Goal: Navigation & Orientation: Understand site structure

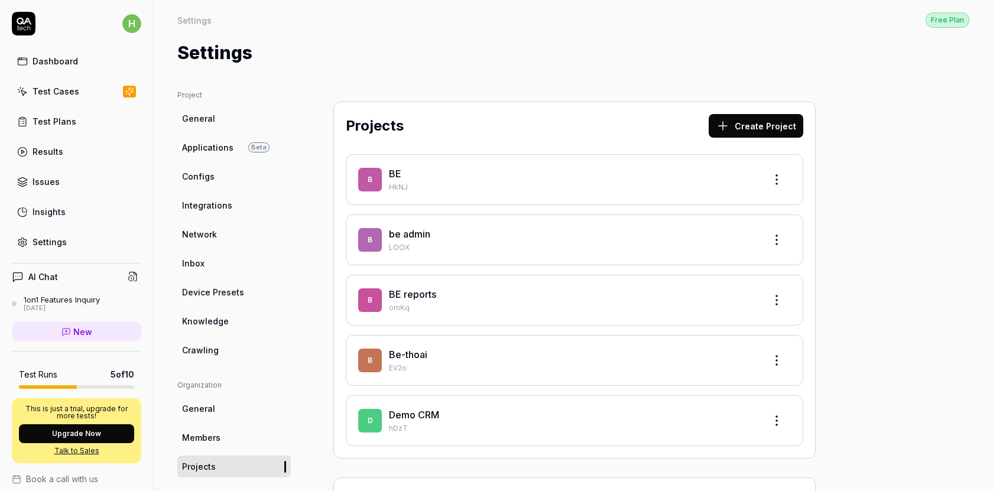
click at [216, 113] on link "General" at bounding box center [233, 119] width 113 height 22
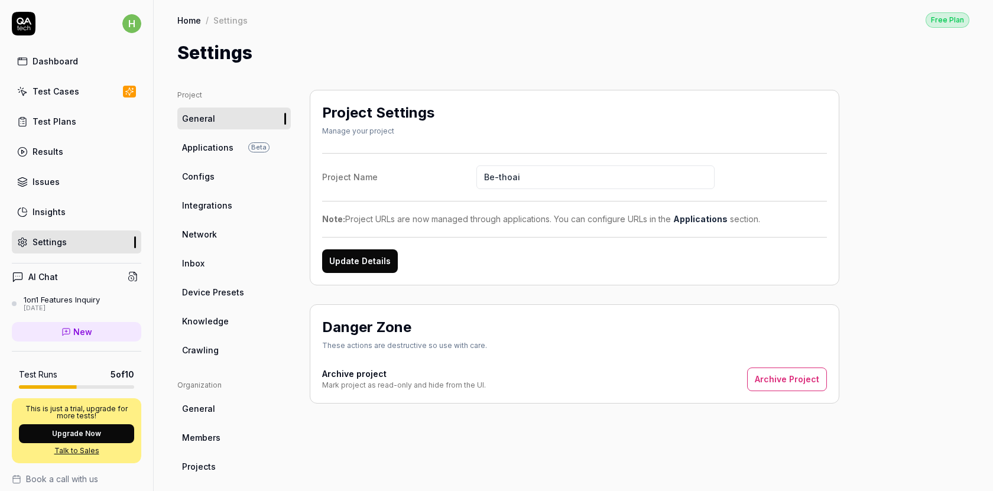
scroll to position [213, 0]
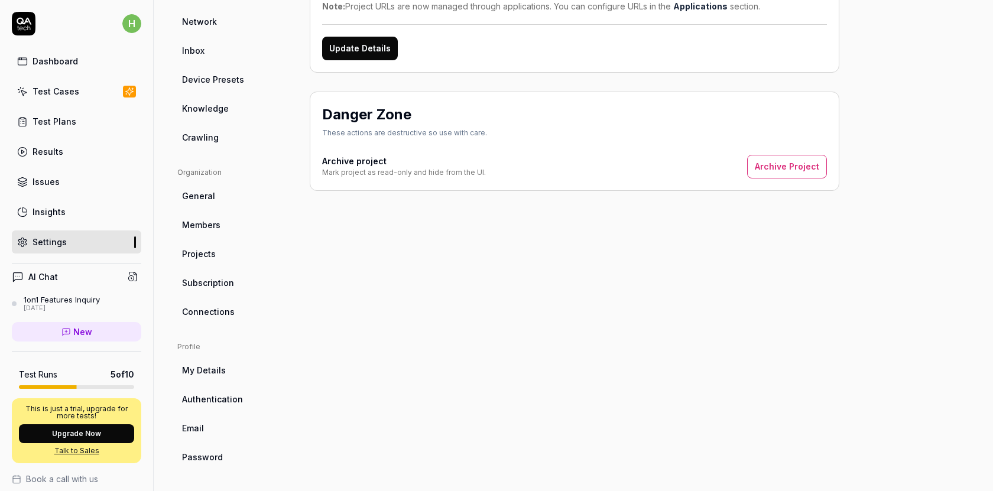
click at [223, 368] on span "My Details" at bounding box center [204, 370] width 44 height 12
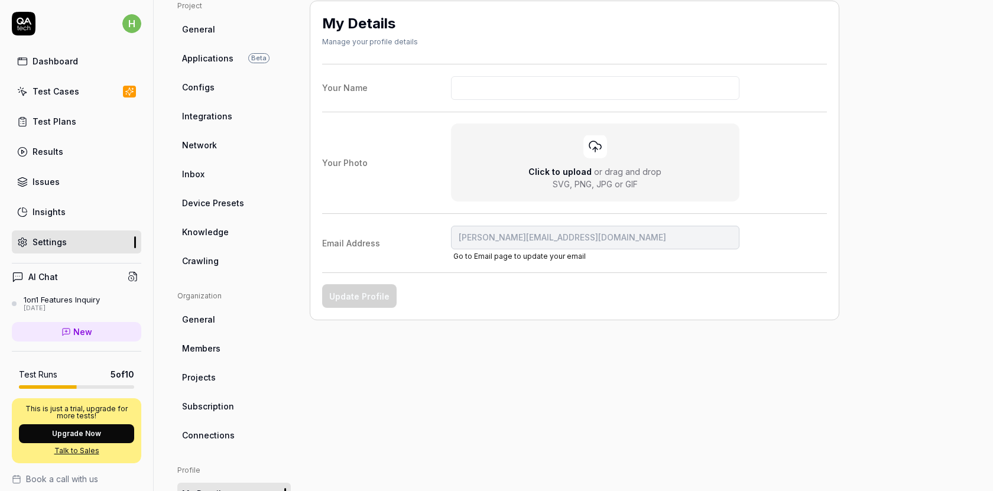
click at [220, 323] on link "General" at bounding box center [233, 320] width 113 height 22
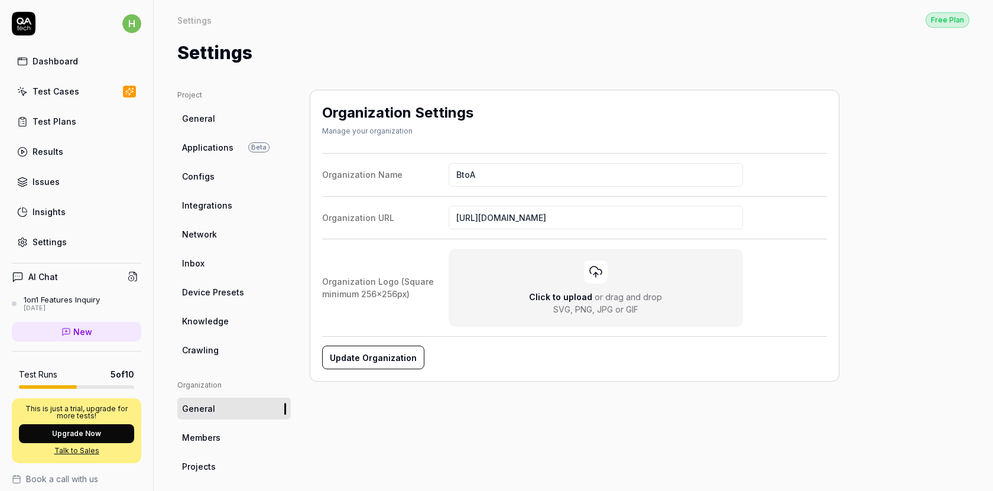
click at [213, 355] on span "Crawling" at bounding box center [200, 350] width 37 height 12
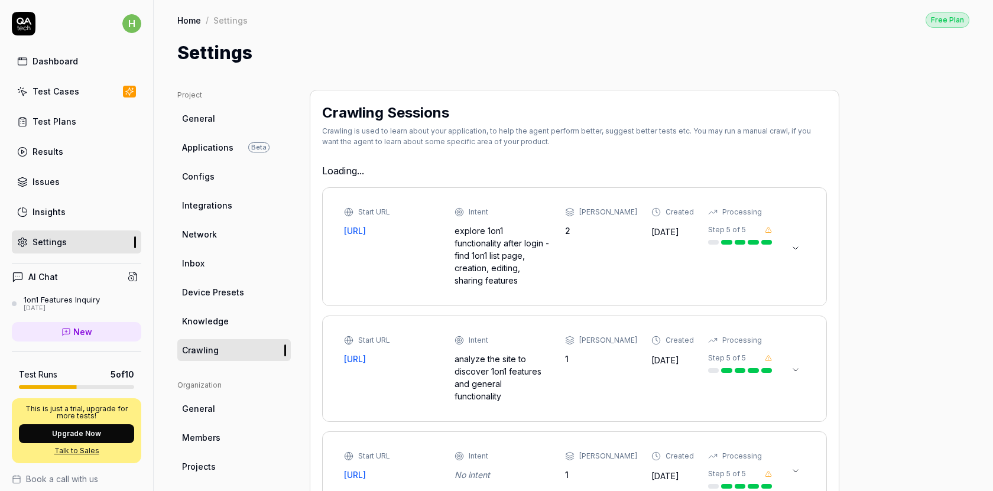
click at [212, 432] on span "Members" at bounding box center [201, 437] width 38 height 12
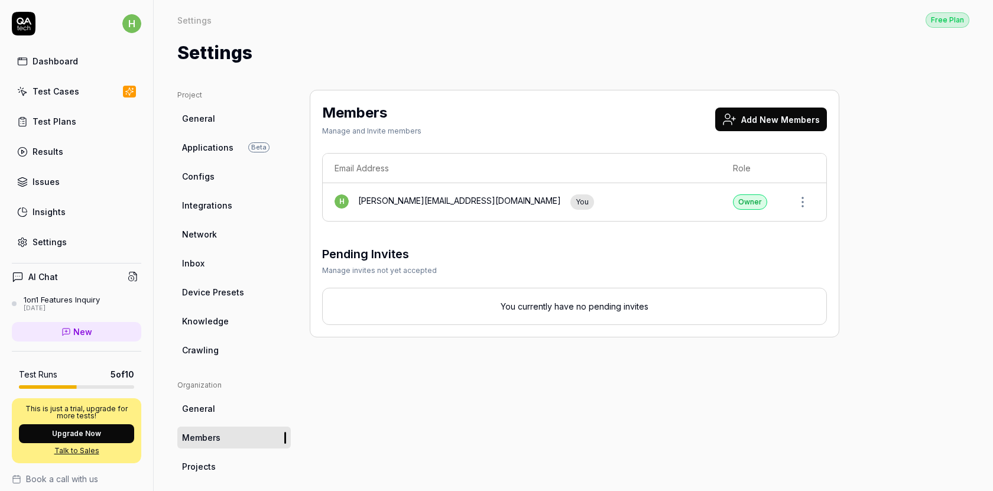
click at [216, 348] on span "Crawling" at bounding box center [200, 350] width 37 height 12
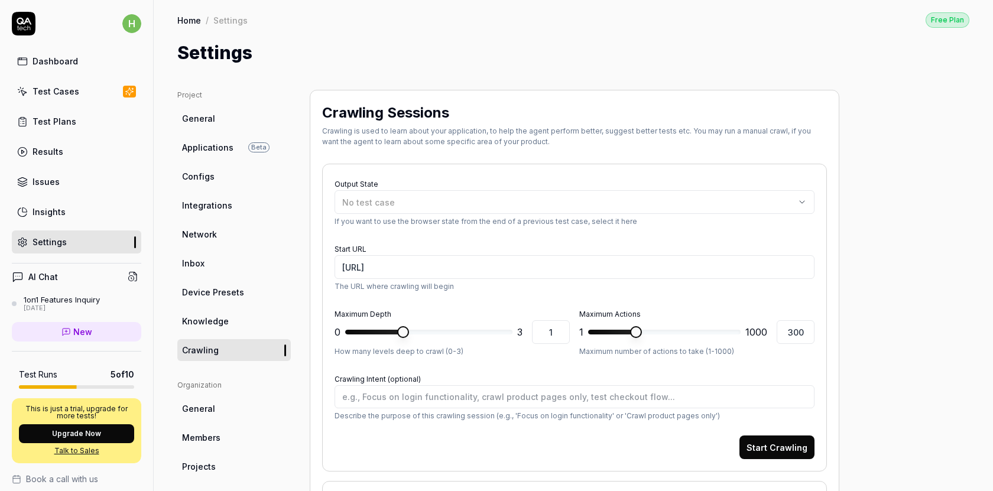
type textarea "*"
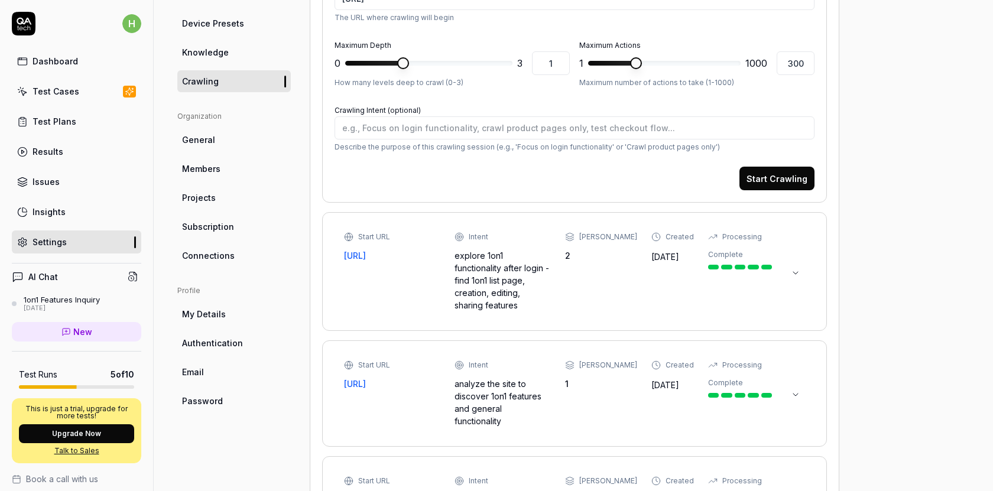
scroll to position [323, 0]
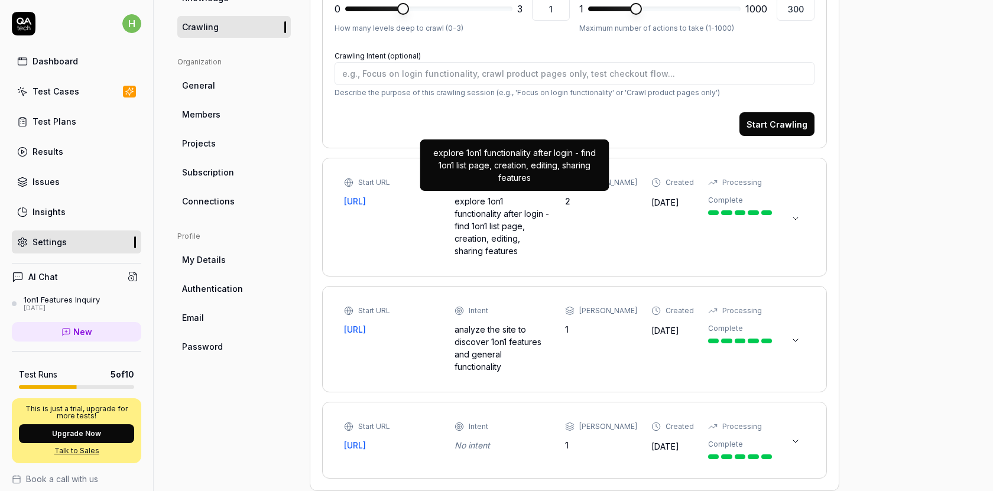
click at [522, 224] on div "explore 1on1 functionality after login - find 1on1 list page, creation, editing…" at bounding box center [503, 226] width 96 height 62
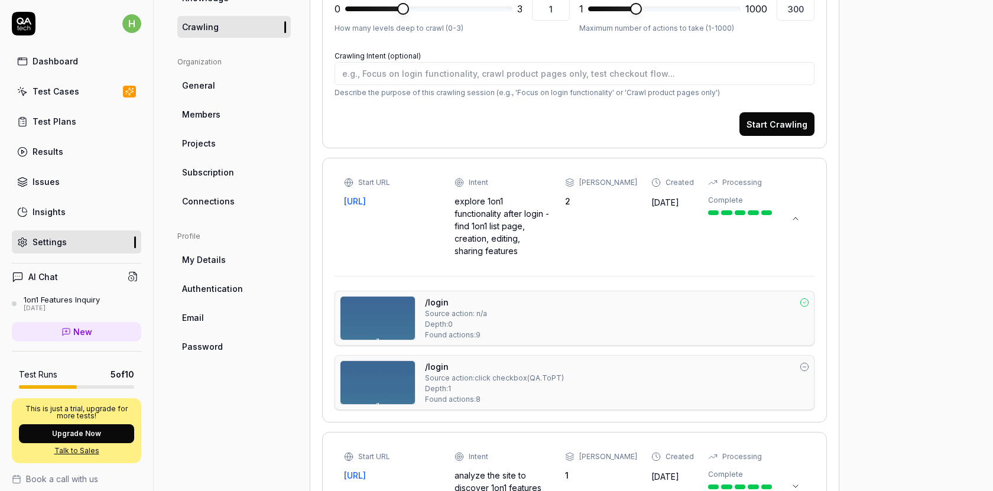
click at [522, 224] on div "explore 1on1 functionality after login - find 1on1 list page, creation, editing…" at bounding box center [503, 226] width 96 height 62
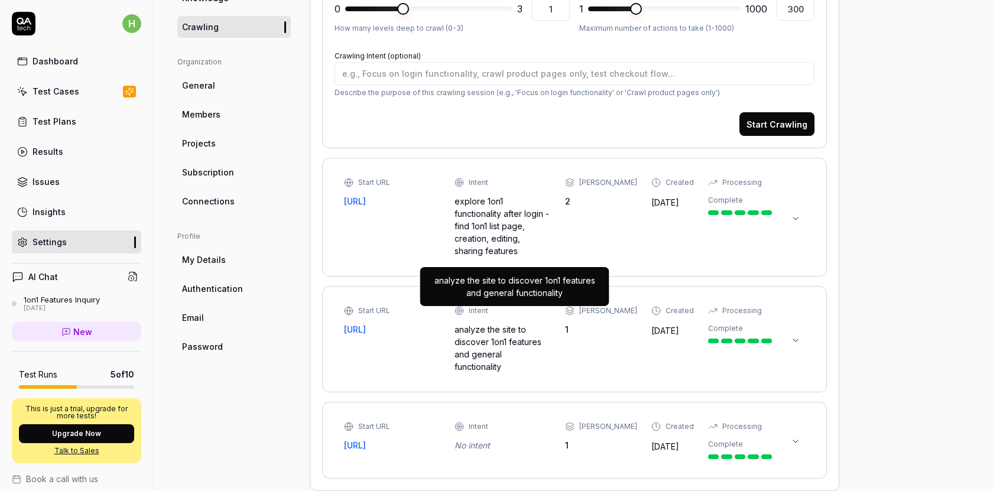
click at [504, 323] on div "analyze the site to discover 1on1 features and general functionality" at bounding box center [503, 348] width 96 height 50
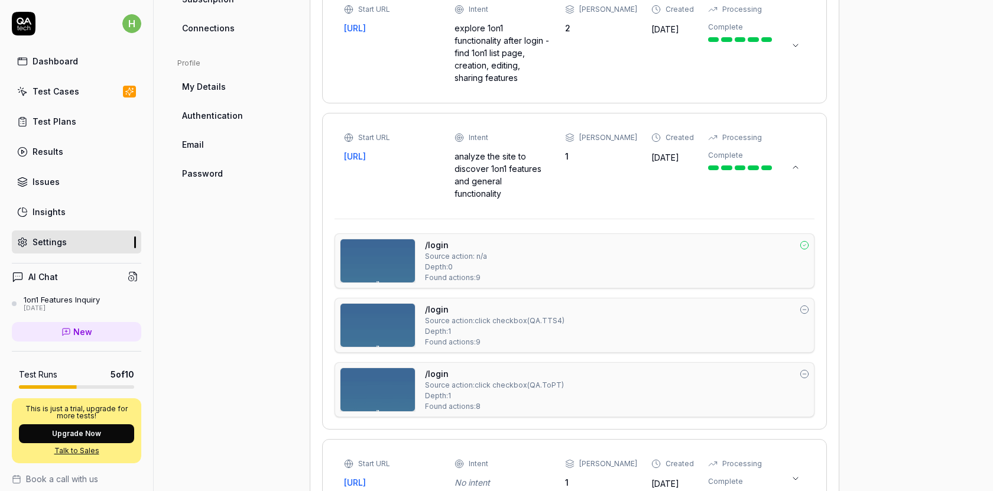
scroll to position [534, 0]
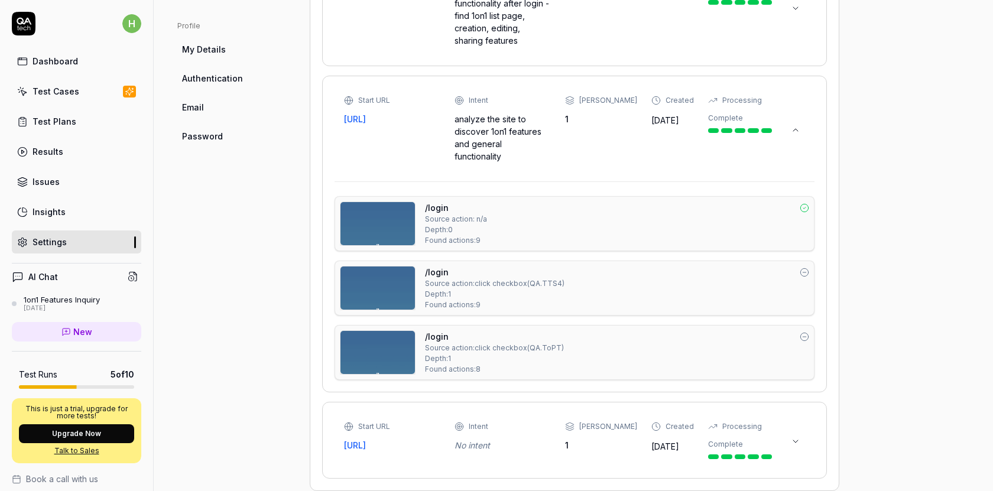
click at [505, 421] on div "Intent" at bounding box center [503, 426] width 96 height 11
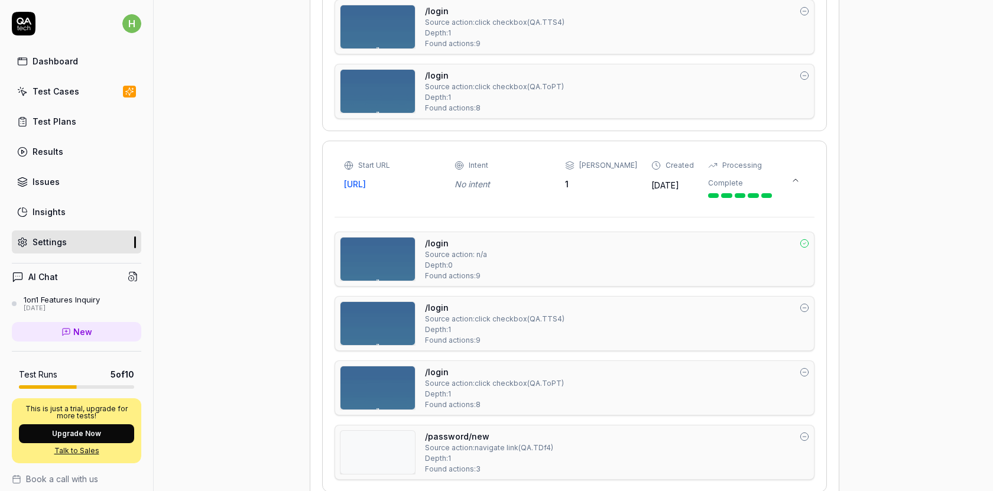
scroll to position [809, 0]
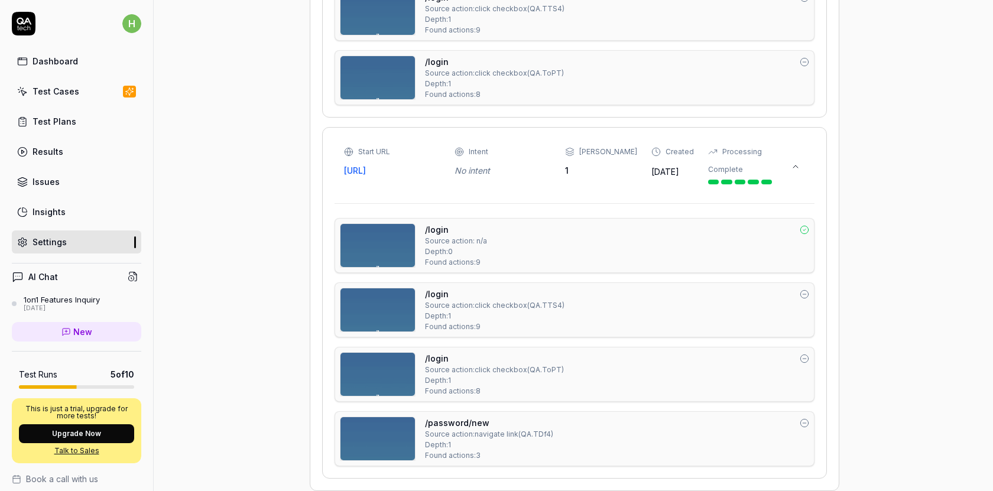
click at [64, 242] on div "Settings" at bounding box center [50, 242] width 34 height 12
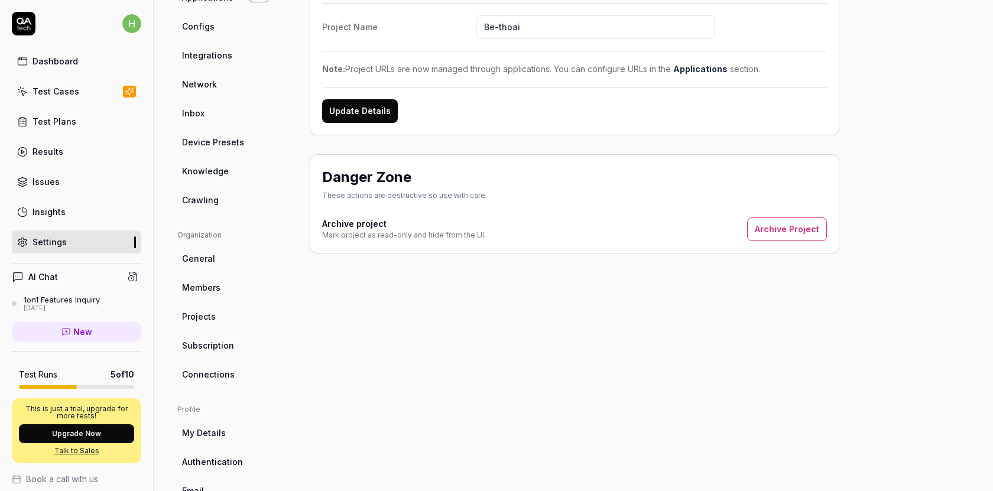
scroll to position [213, 0]
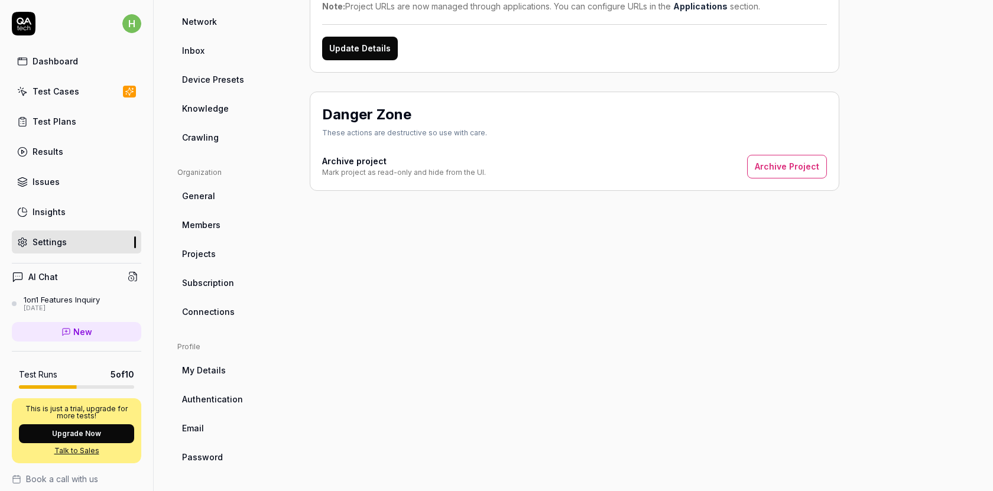
click at [230, 311] on span "Connections" at bounding box center [208, 312] width 53 height 12
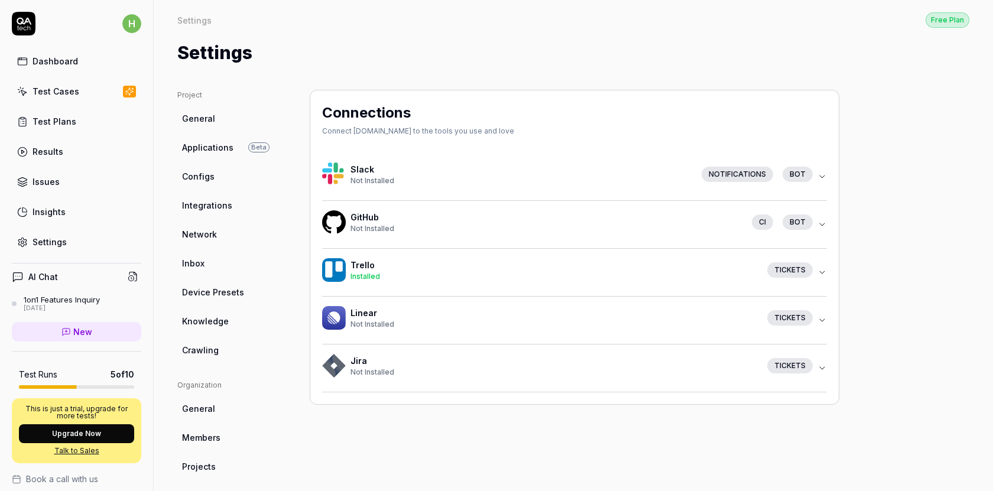
click at [229, 283] on link "Device Presets" at bounding box center [233, 292] width 113 height 22
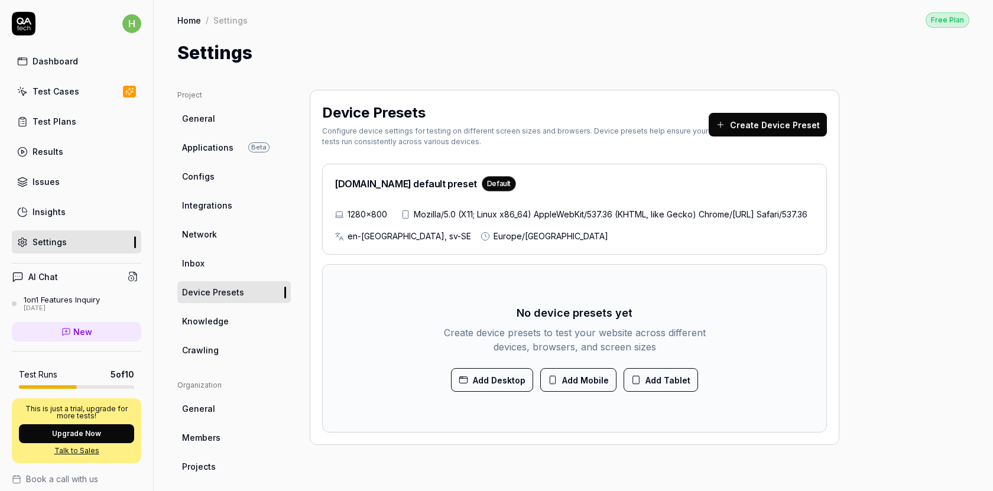
click at [230, 438] on link "Members" at bounding box center [233, 438] width 113 height 22
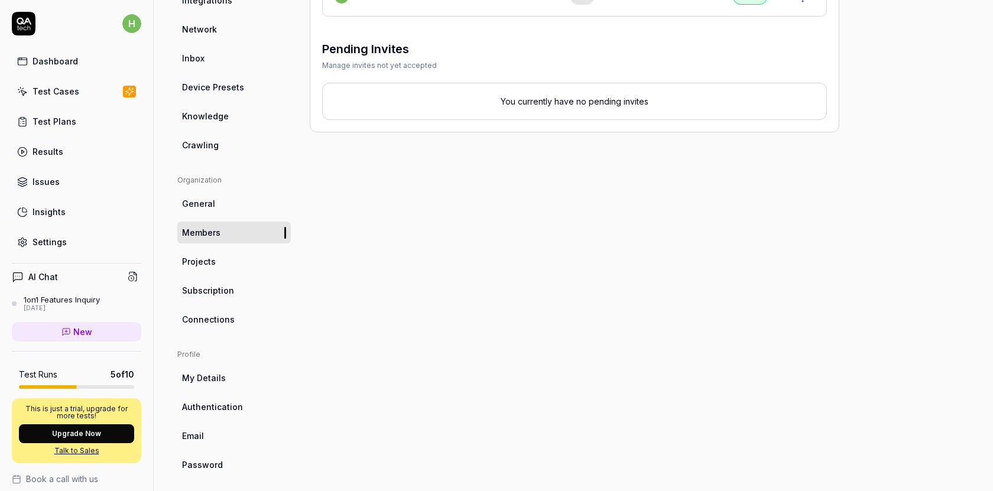
scroll to position [213, 0]
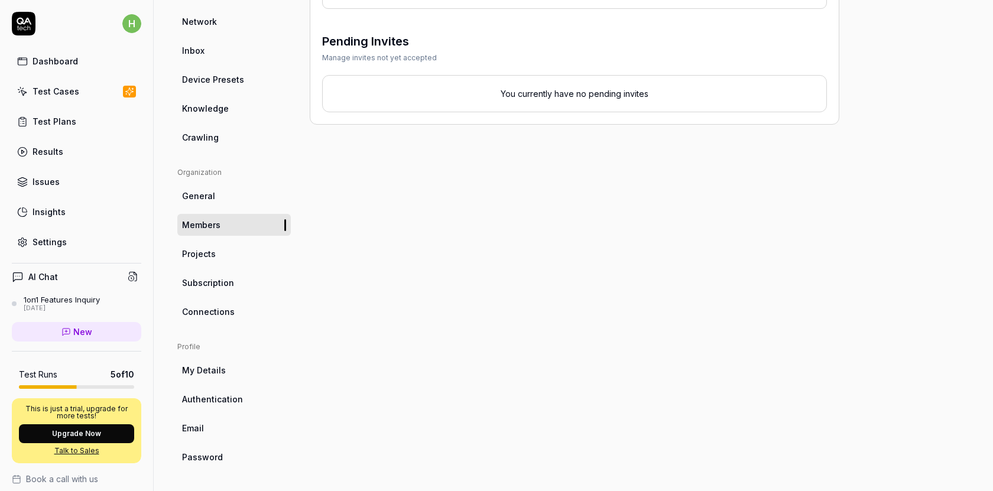
click at [236, 377] on link "My Details" at bounding box center [233, 370] width 113 height 22
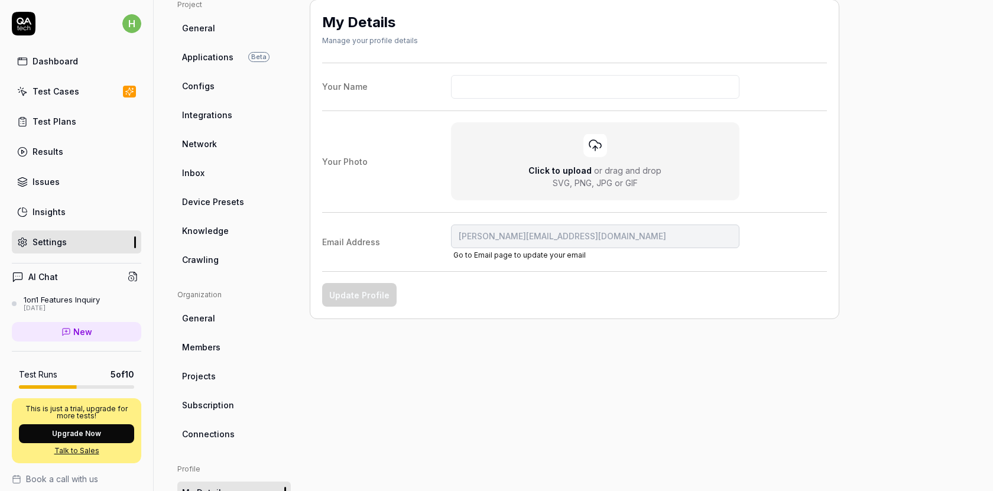
scroll to position [213, 0]
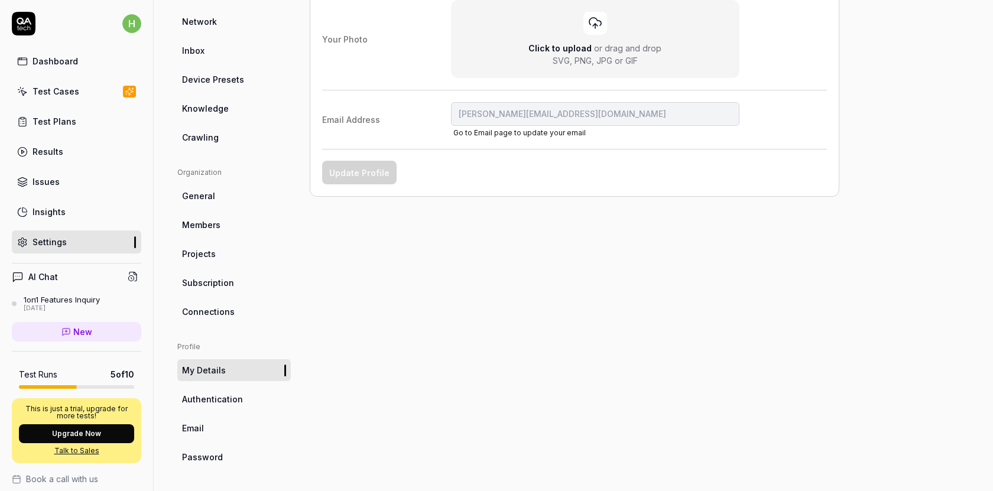
click at [229, 398] on span "Authentication" at bounding box center [212, 399] width 61 height 12
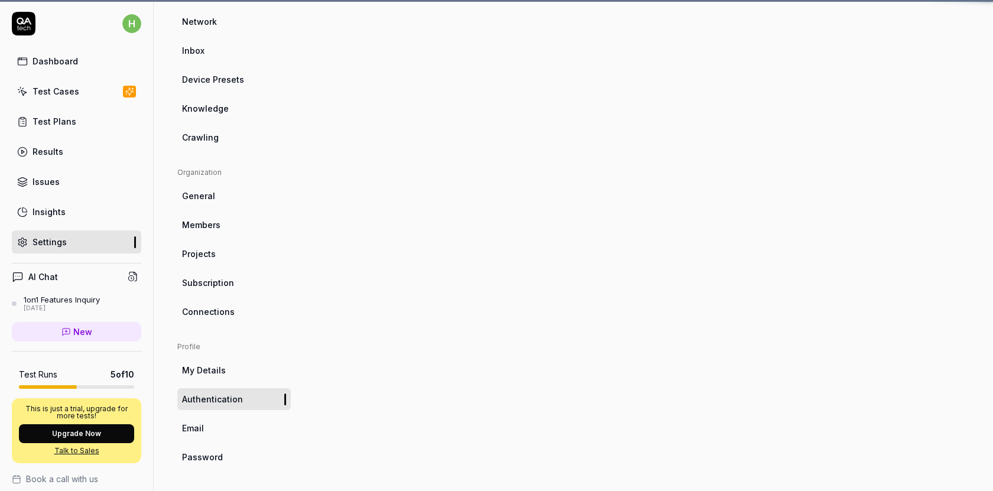
scroll to position [89, 0]
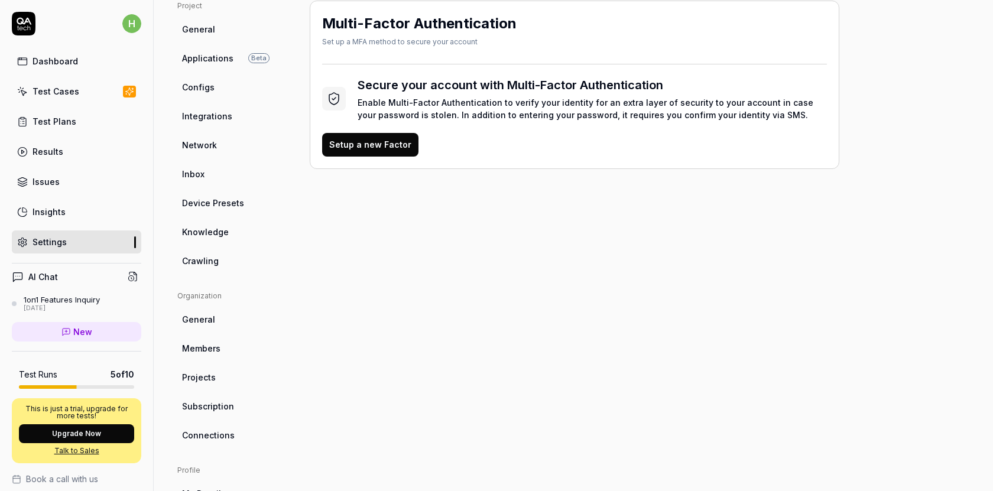
click at [87, 95] on link "Test Cases" at bounding box center [76, 91] width 129 height 23
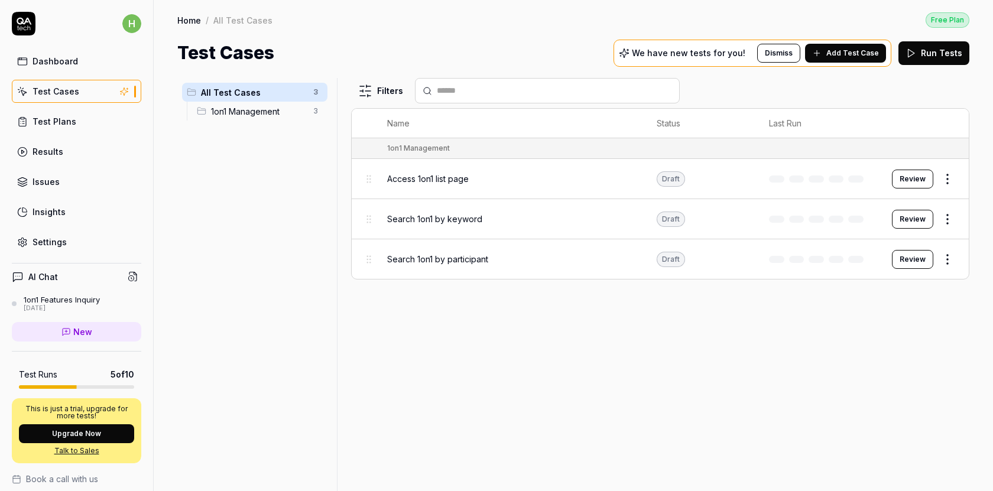
click at [73, 127] on link "Test Plans" at bounding box center [76, 121] width 129 height 23
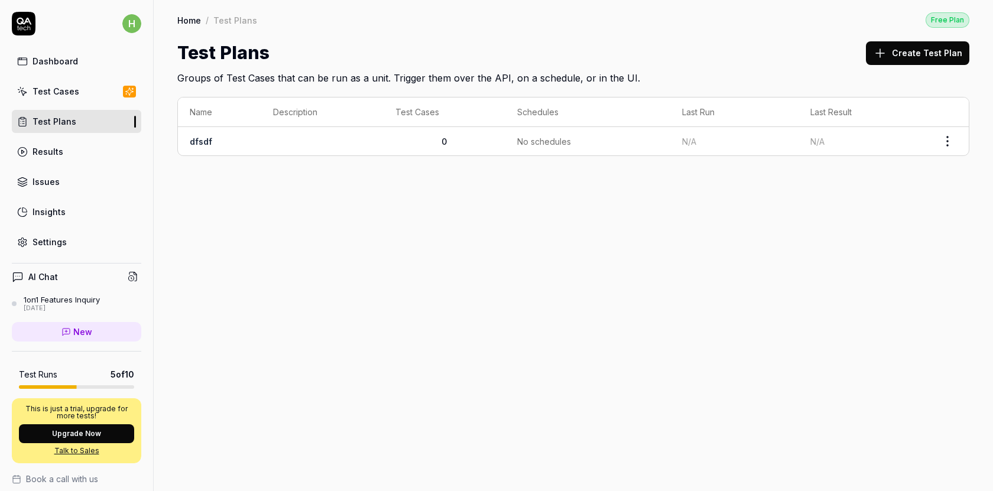
click at [63, 155] on link "Results" at bounding box center [76, 151] width 129 height 23
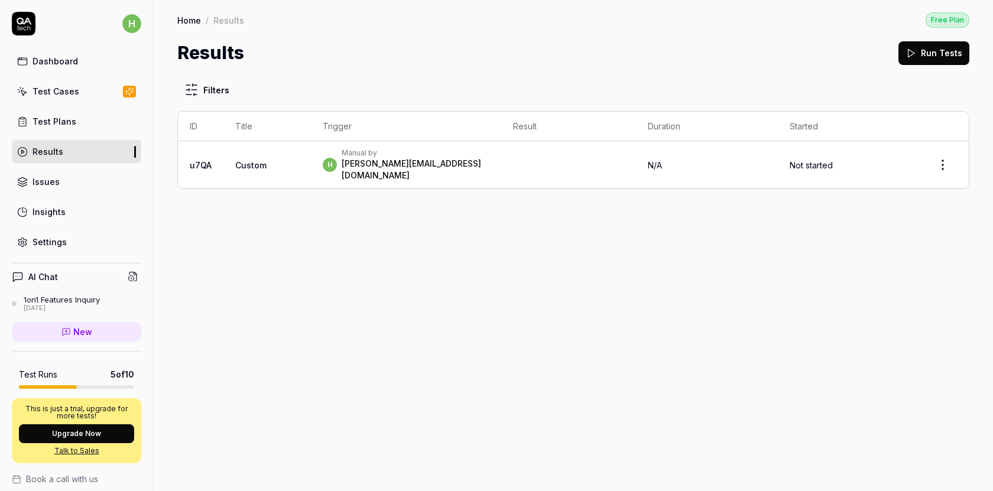
click at [50, 185] on div "Issues" at bounding box center [46, 182] width 27 height 12
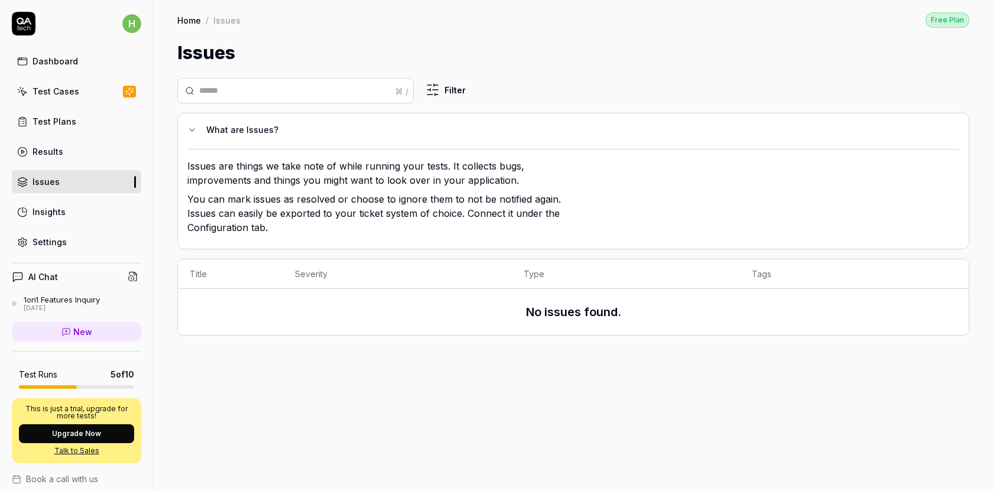
click at [48, 215] on div "Insights" at bounding box center [49, 212] width 33 height 12
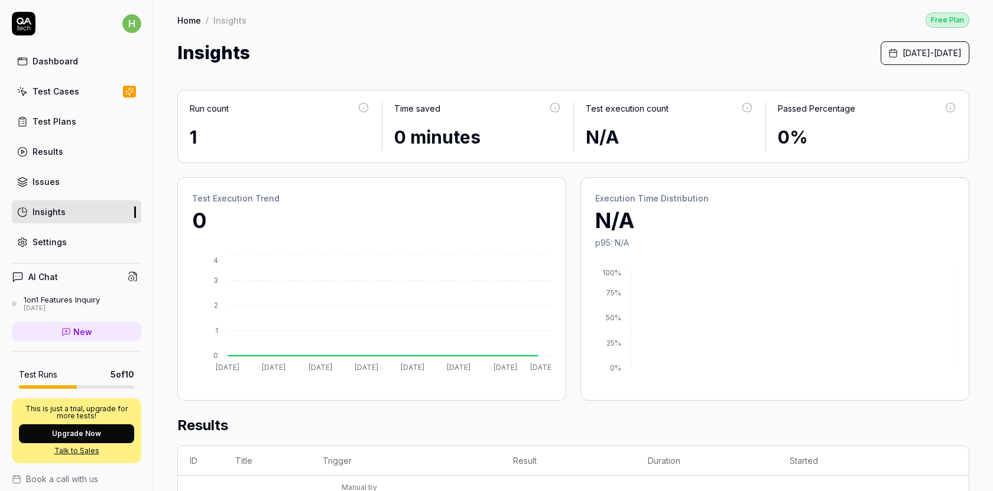
scroll to position [306, 0]
